Goal: Navigation & Orientation: Find specific page/section

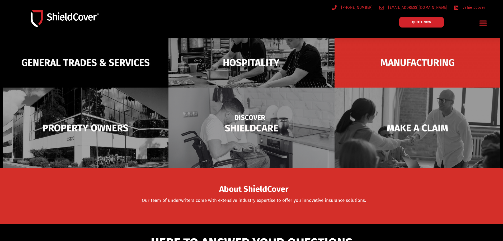
scroll to position [88, 0]
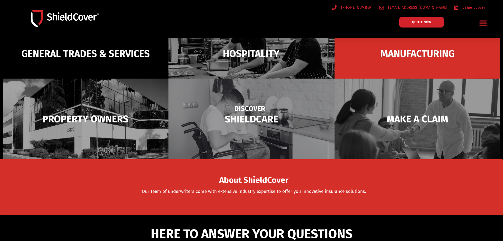
click at [263, 124] on img at bounding box center [252, 118] width 166 height 81
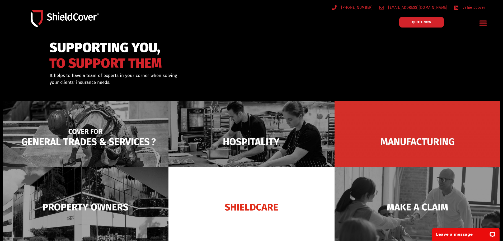
click at [100, 140] on img at bounding box center [86, 141] width 166 height 81
